Goal: Transaction & Acquisition: Purchase product/service

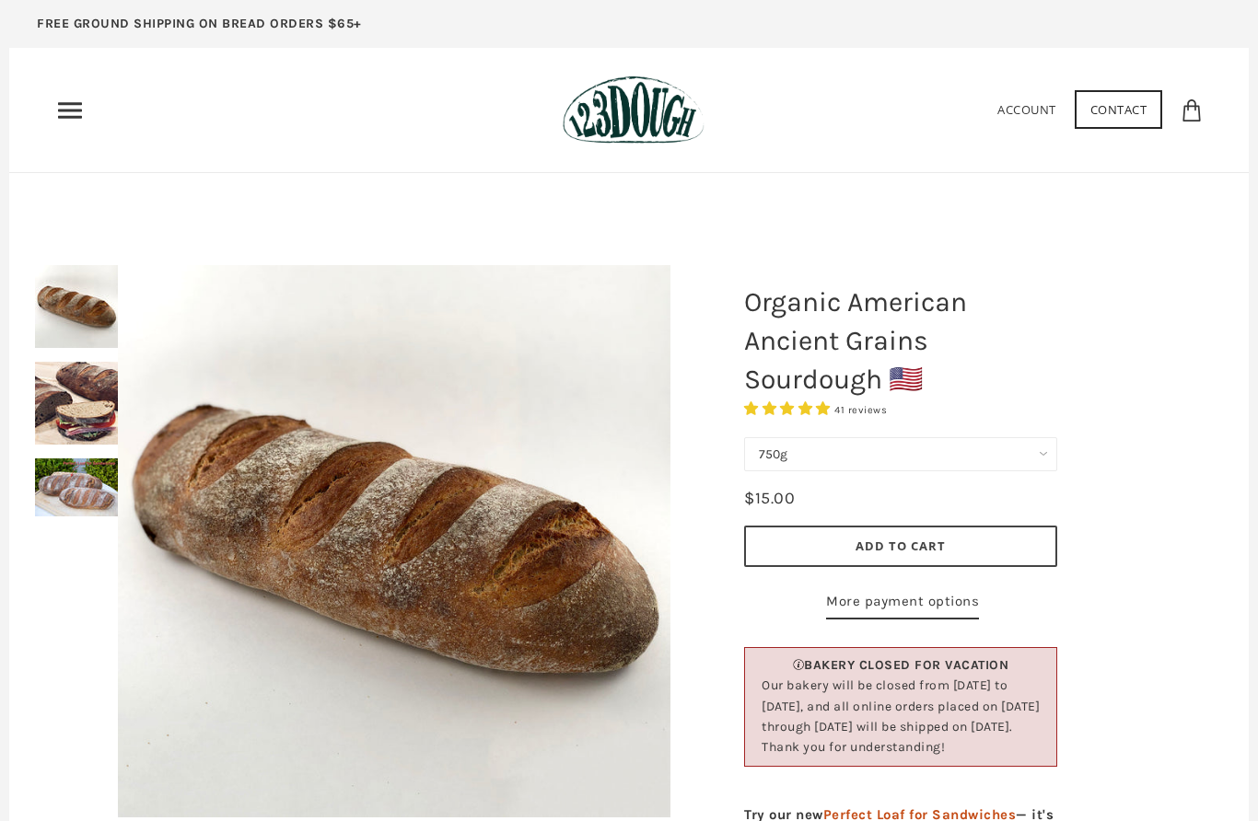
click at [76, 104] on use "Primary" at bounding box center [70, 110] width 24 height 16
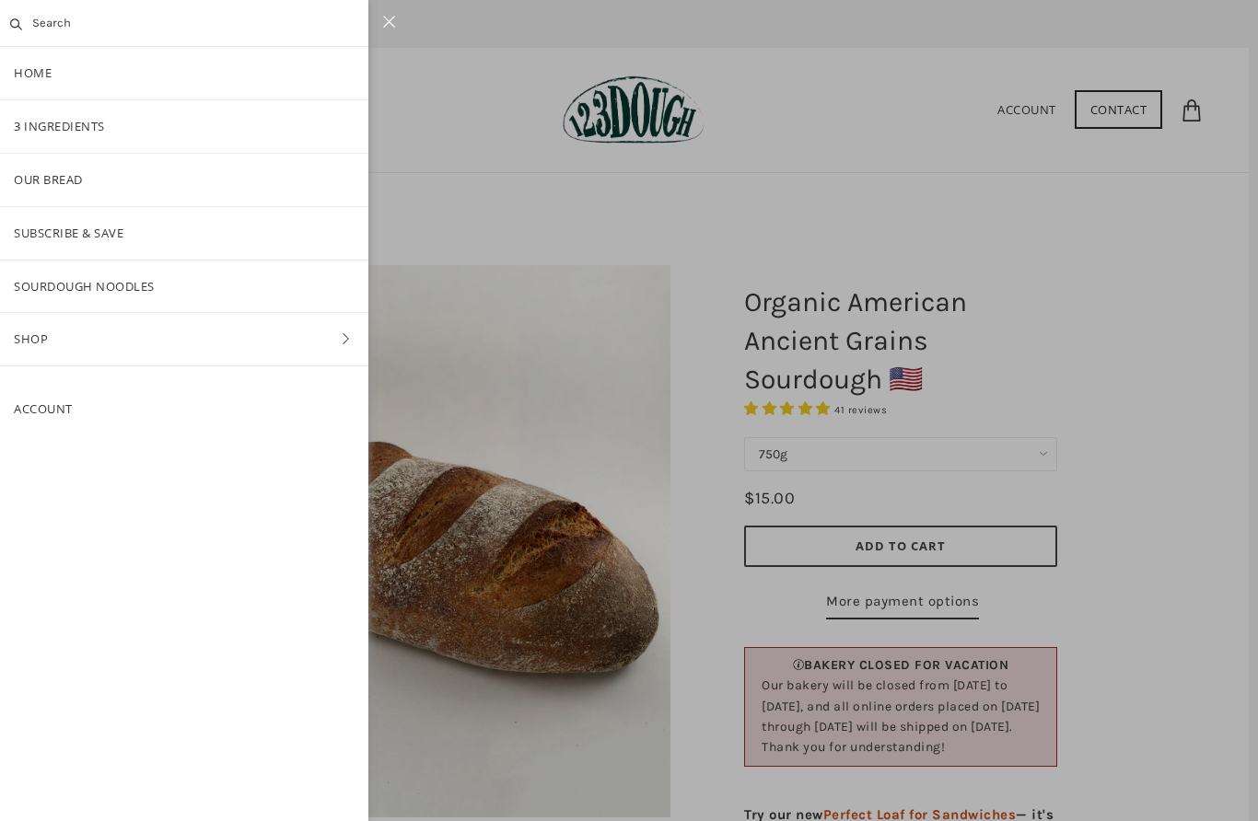
click at [78, 122] on link "3 Ingredients" at bounding box center [184, 126] width 368 height 52
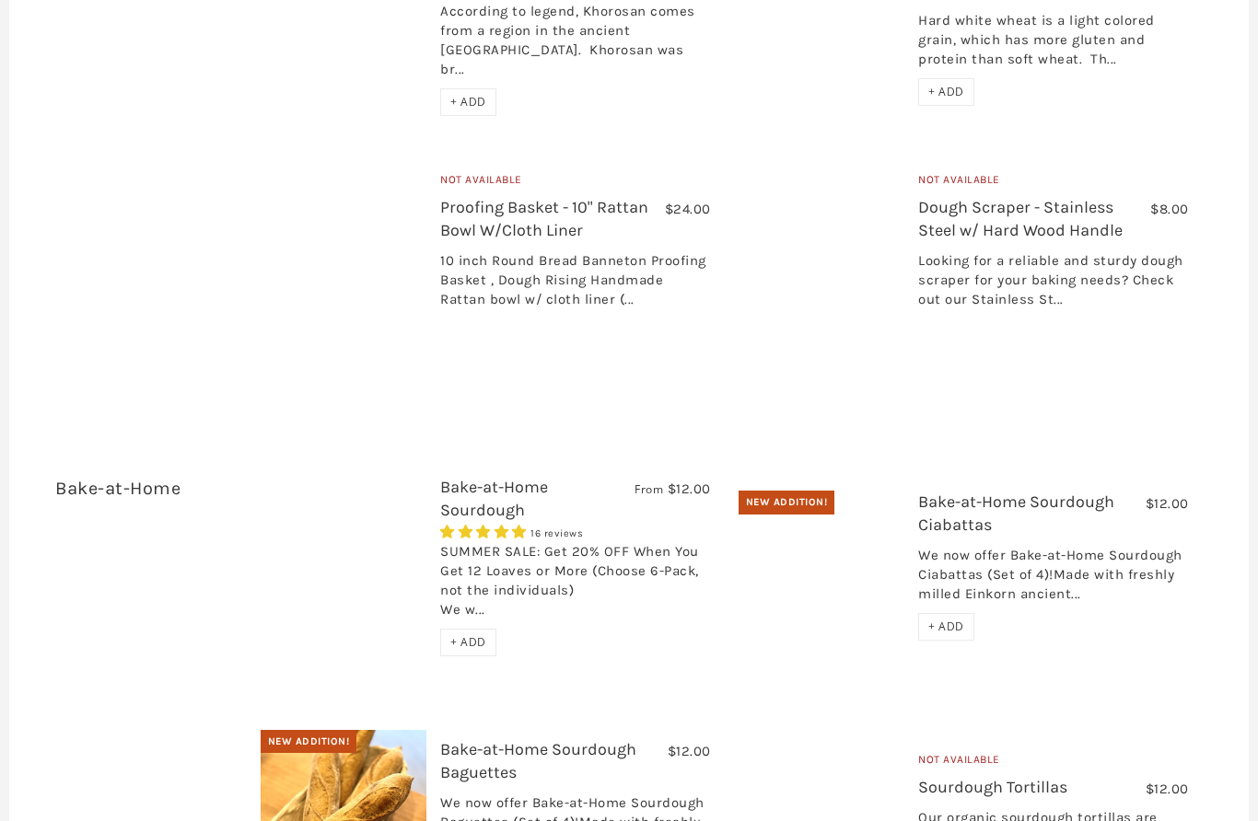
scroll to position [2635, 0]
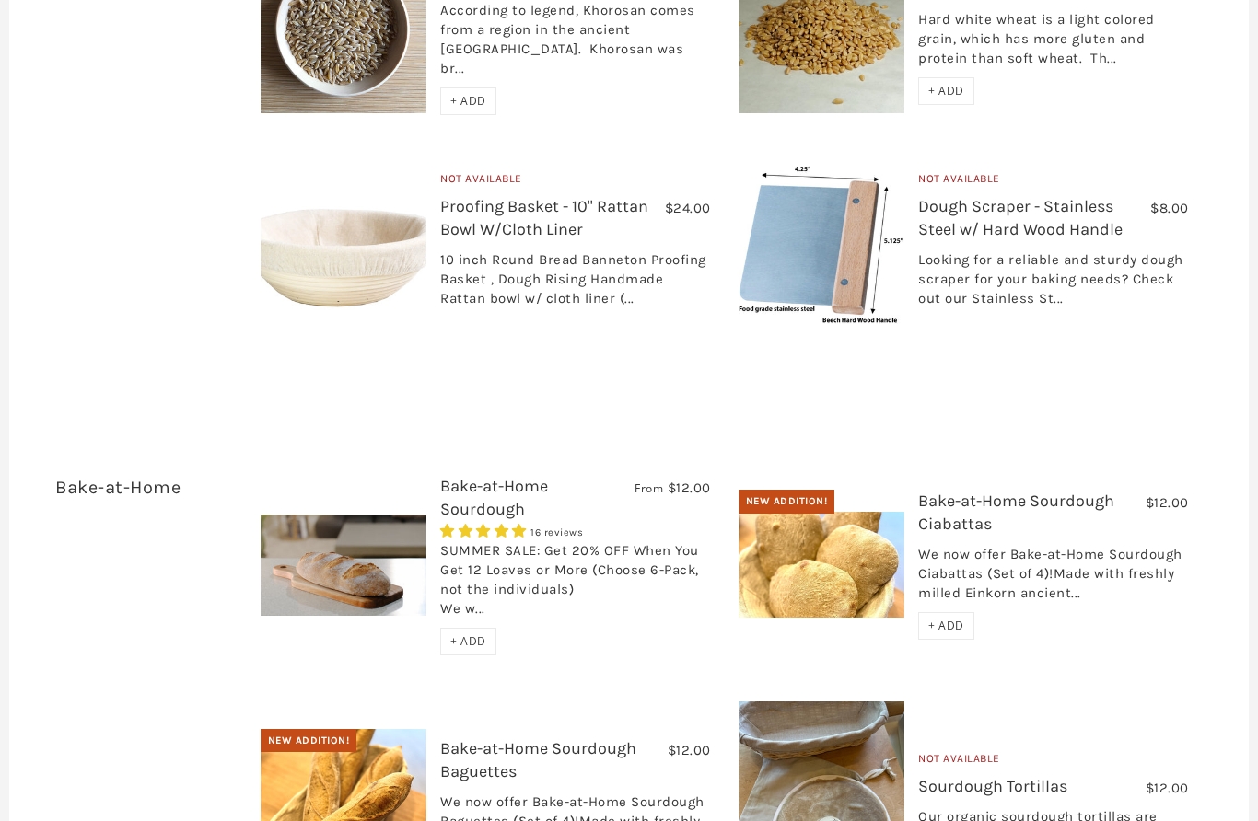
click at [529, 542] on div "SUMMER SALE: Get 20% OFF When You Get 12 Loaves or More (Choose 6-Pack, not the…" at bounding box center [575, 585] width 270 height 87
click at [452, 477] on link "Bake-at-Home Sourdough" at bounding box center [494, 498] width 108 height 43
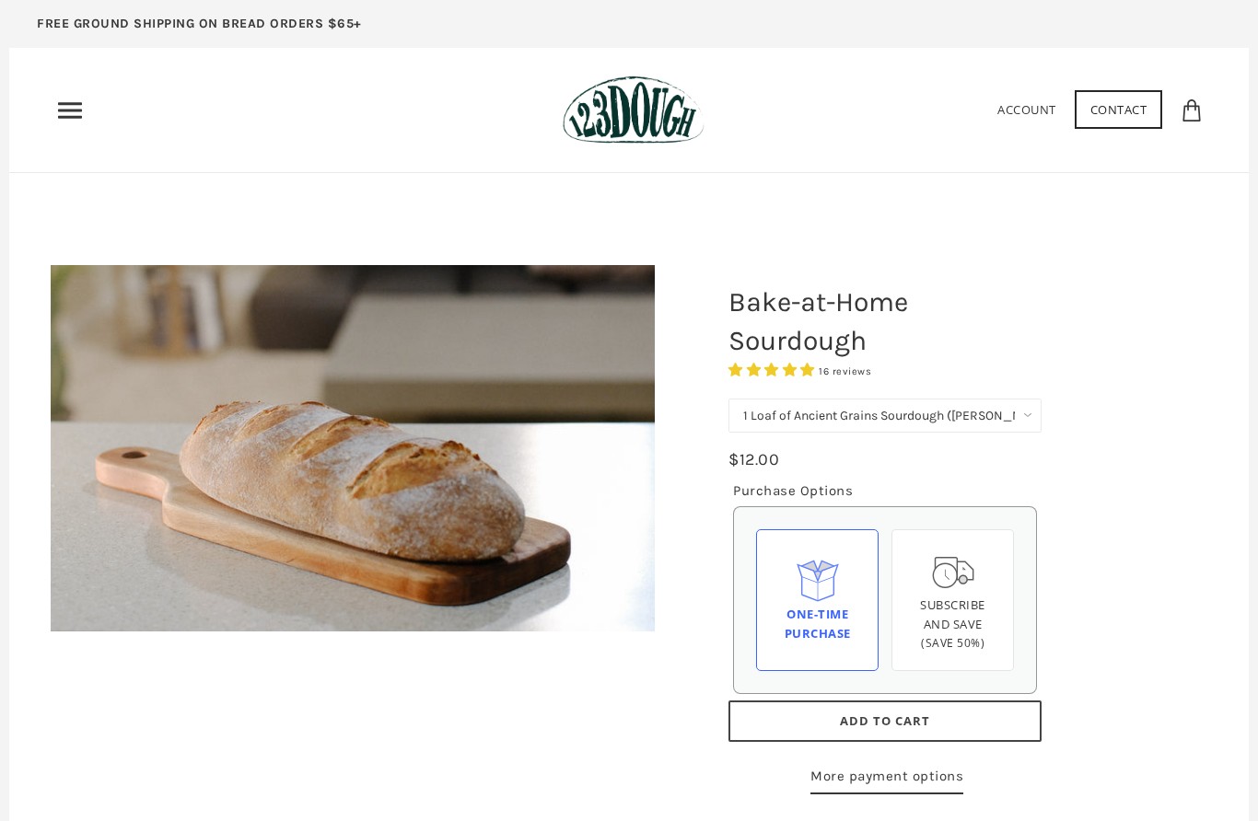
click at [1012, 423] on select "1 Loaf of Ancient Grains Sourdough (Baker's Choice) Get 6 Loaves Every Month (F…" at bounding box center [884, 416] width 313 height 34
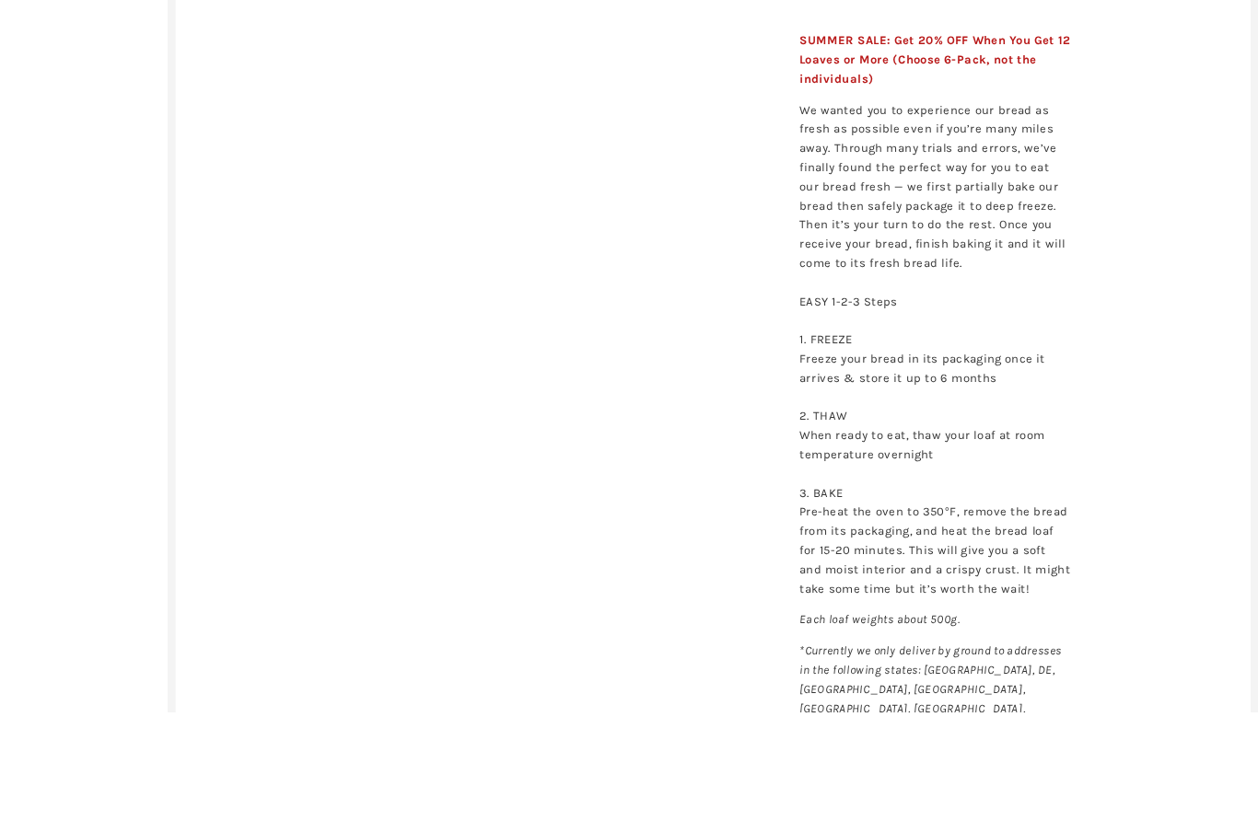
scroll to position [1094, 0]
